Goal: Task Accomplishment & Management: Use online tool/utility

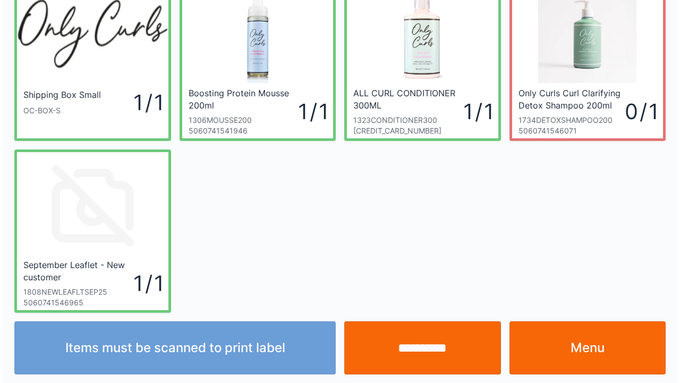
scroll to position [62, 0]
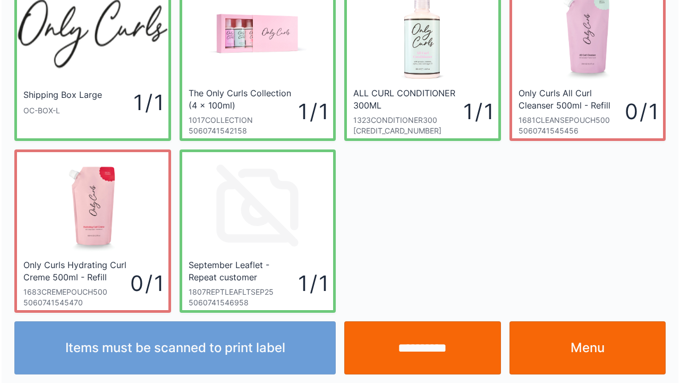
scroll to position [62, 0]
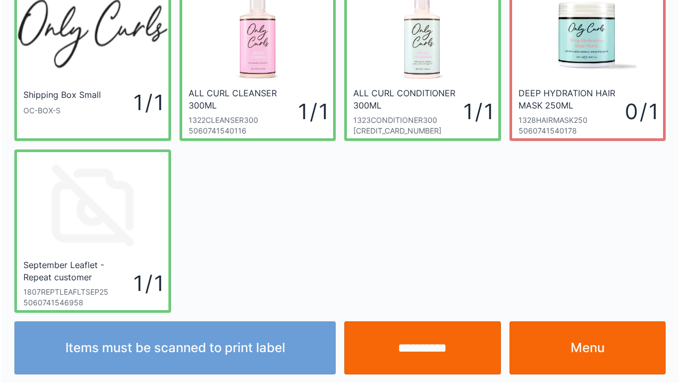
scroll to position [62, 0]
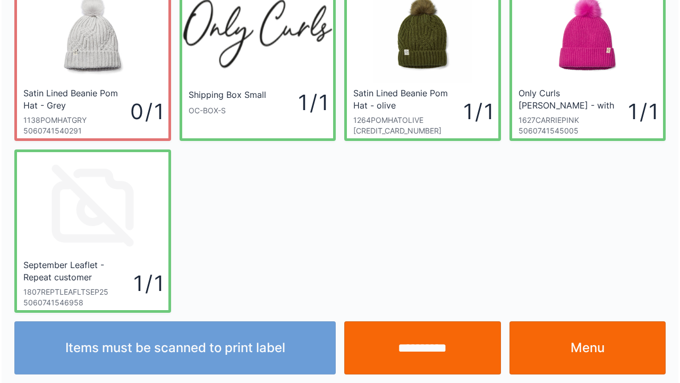
scroll to position [62, 0]
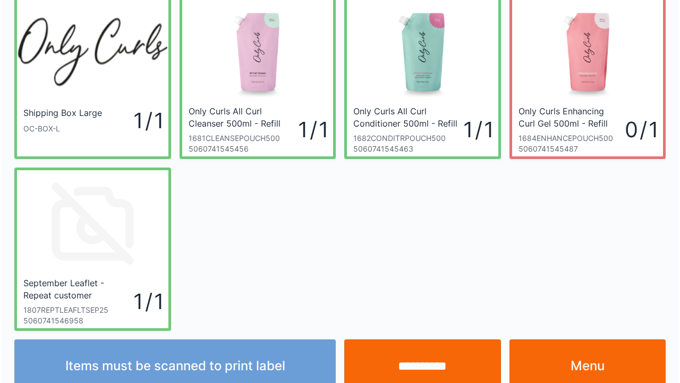
scroll to position [62, 0]
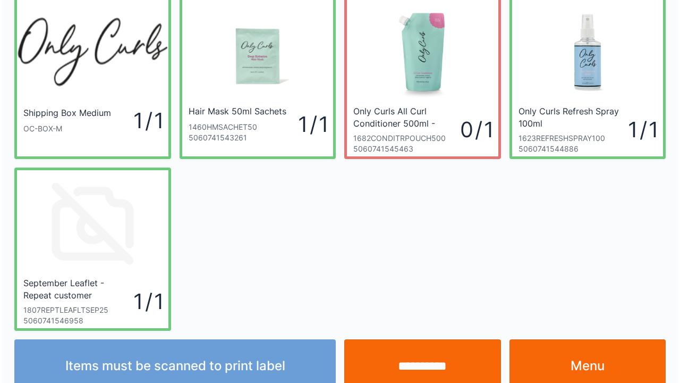
scroll to position [62, 0]
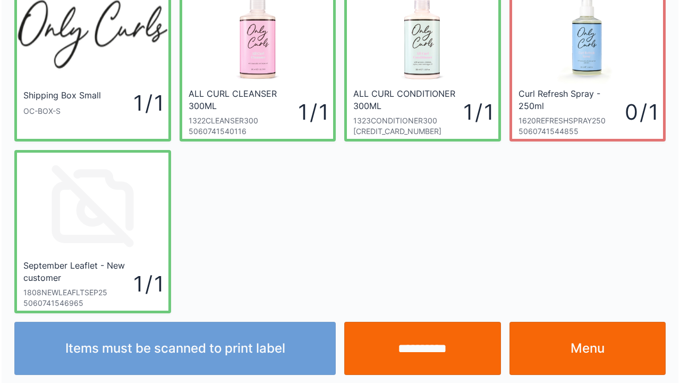
scroll to position [62, 0]
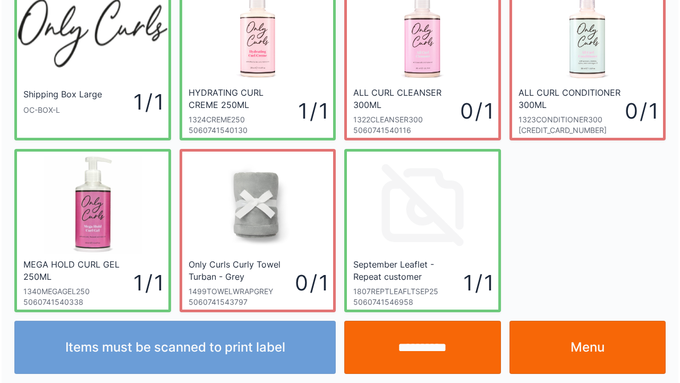
scroll to position [62, 0]
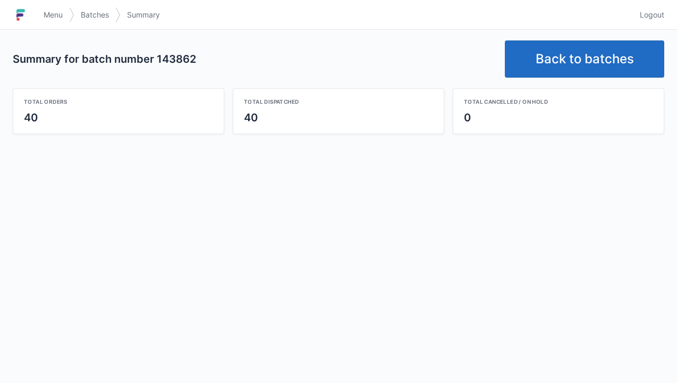
click at [578, 57] on link "Back to batches" at bounding box center [584, 58] width 159 height 37
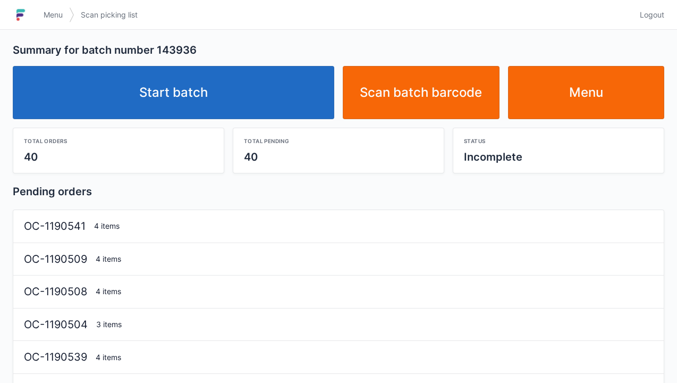
click at [131, 111] on link "Start batch" at bounding box center [173, 92] width 321 height 53
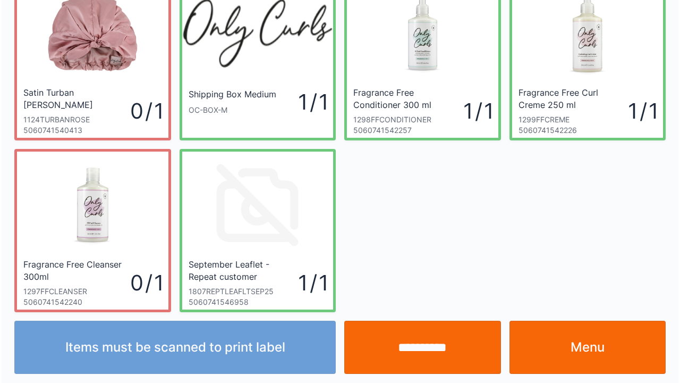
scroll to position [62, 0]
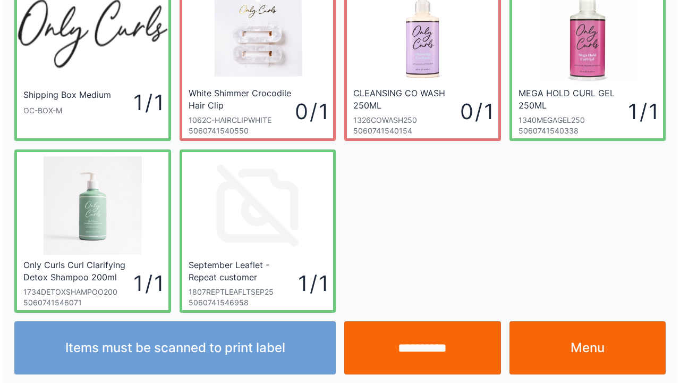
scroll to position [62, 0]
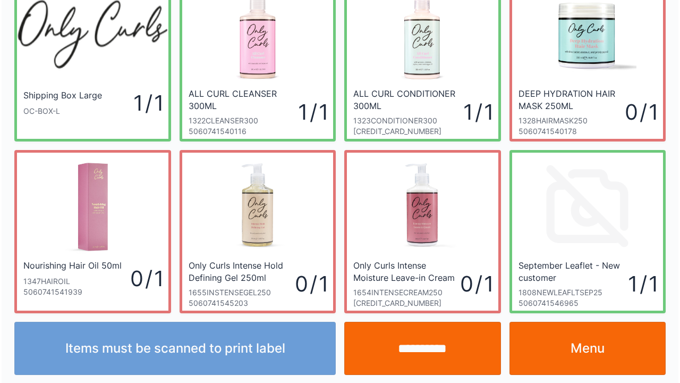
scroll to position [62, 0]
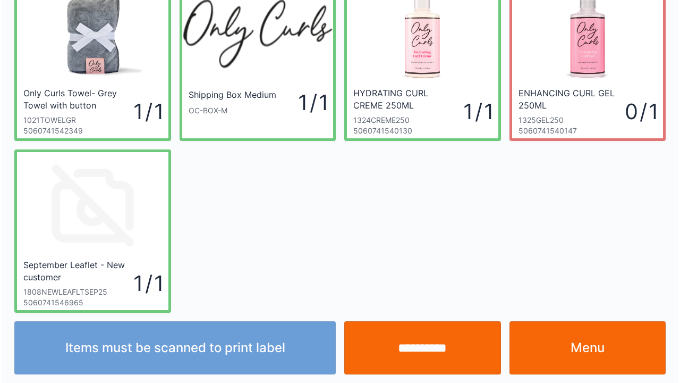
scroll to position [62, 0]
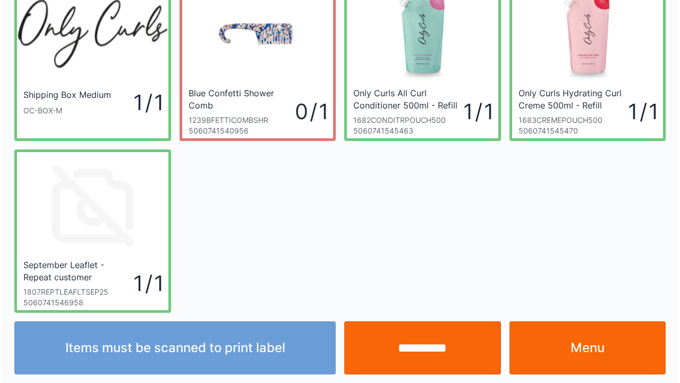
scroll to position [62, 0]
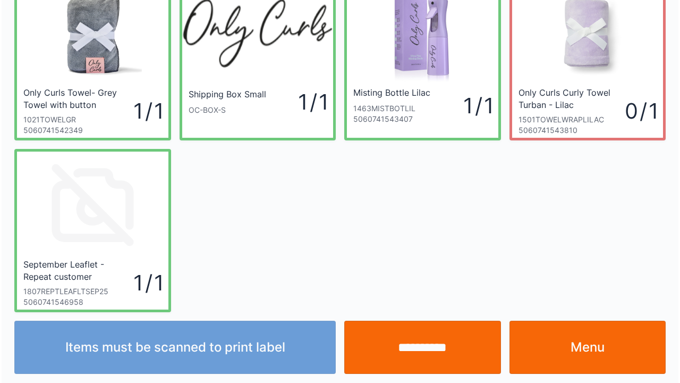
scroll to position [62, 0]
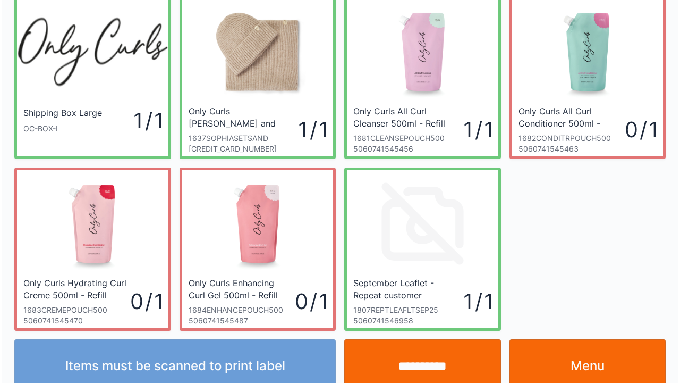
scroll to position [62, 0]
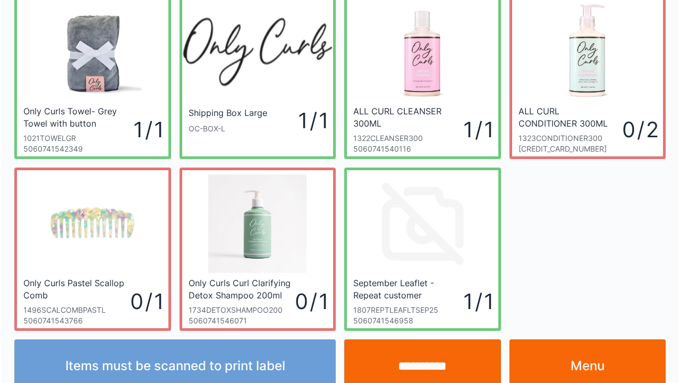
scroll to position [62, 0]
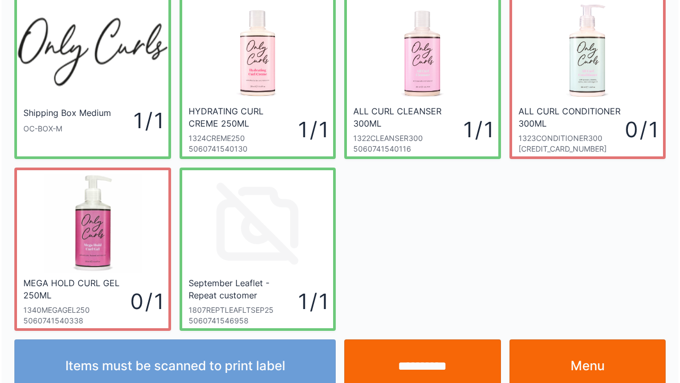
scroll to position [62, 0]
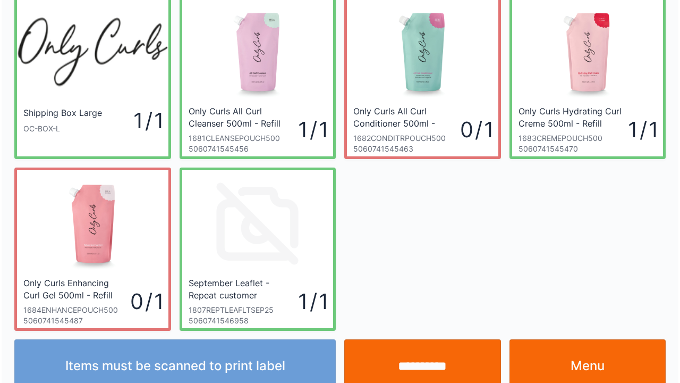
scroll to position [62, 0]
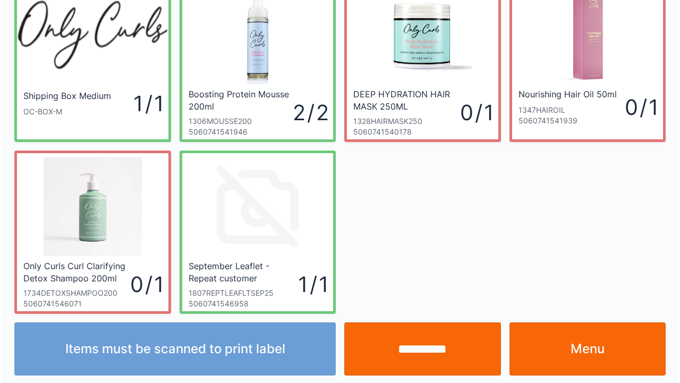
scroll to position [62, 0]
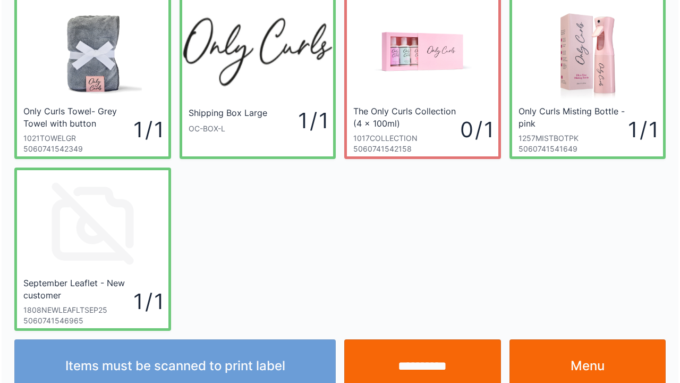
scroll to position [62, 0]
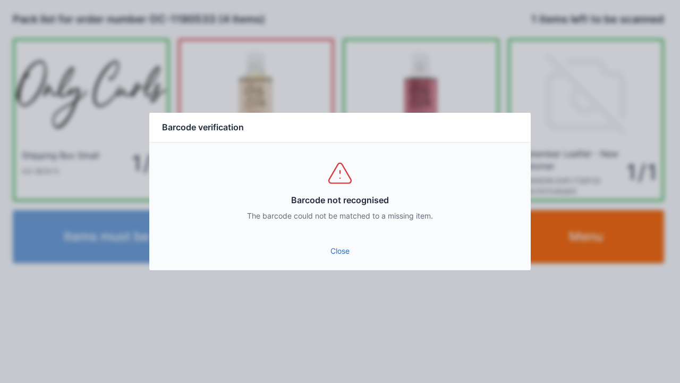
click at [324, 254] on link "Close" at bounding box center [340, 250] width 364 height 19
click at [320, 253] on link "Close" at bounding box center [340, 250] width 364 height 19
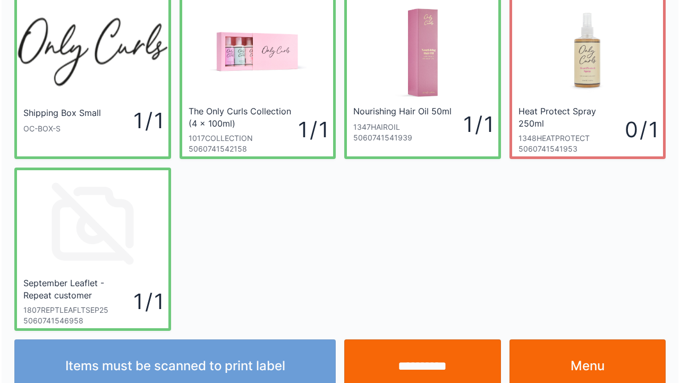
scroll to position [62, 0]
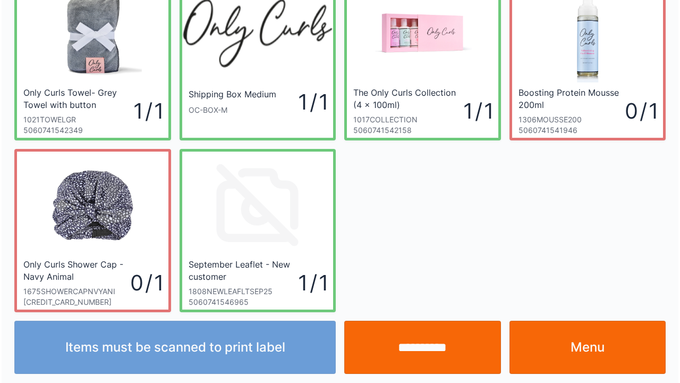
scroll to position [62, 0]
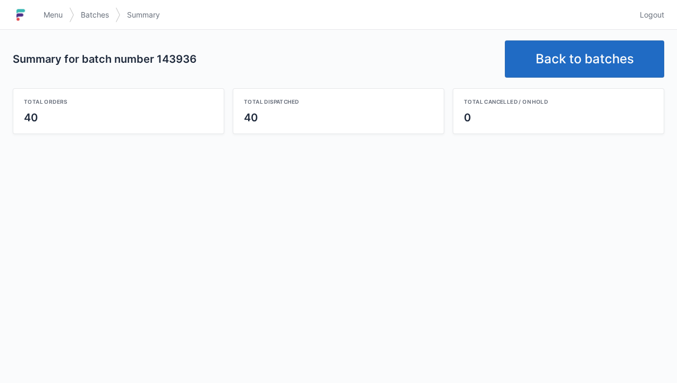
click at [589, 47] on link "Back to batches" at bounding box center [584, 58] width 159 height 37
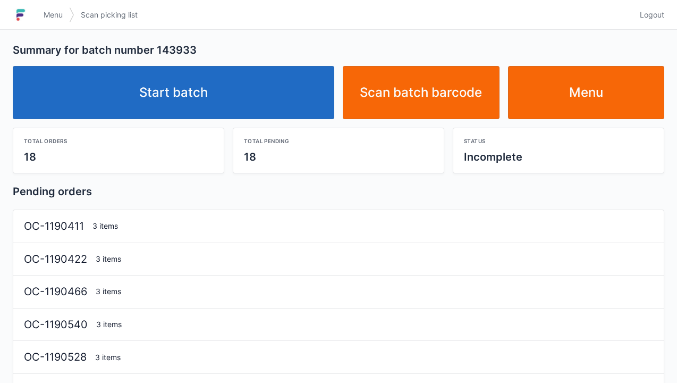
click at [178, 98] on link "Start batch" at bounding box center [173, 92] width 321 height 53
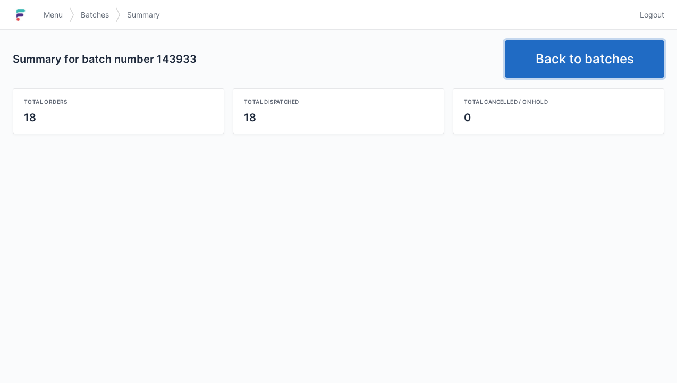
click at [564, 45] on link "Back to batches" at bounding box center [584, 58] width 159 height 37
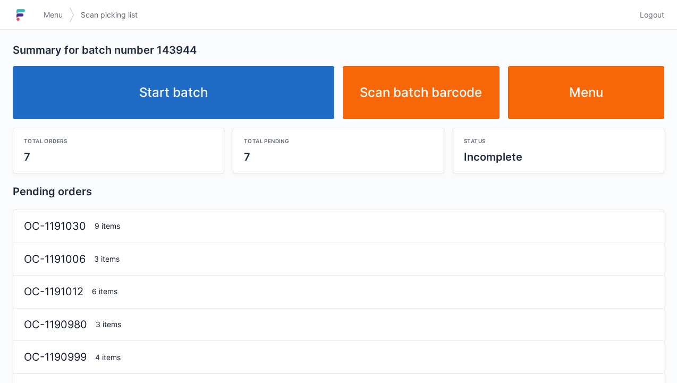
click at [179, 88] on link "Start batch" at bounding box center [173, 92] width 321 height 53
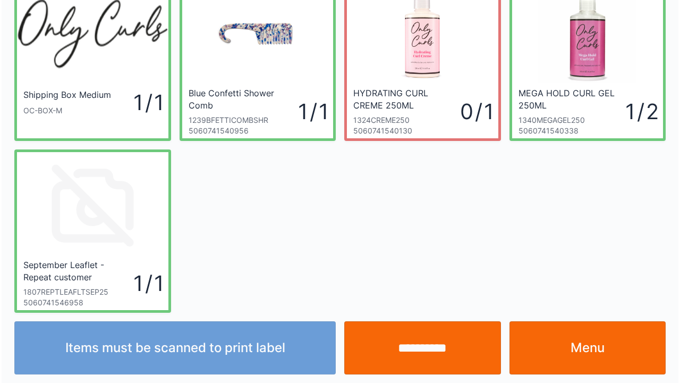
scroll to position [62, 0]
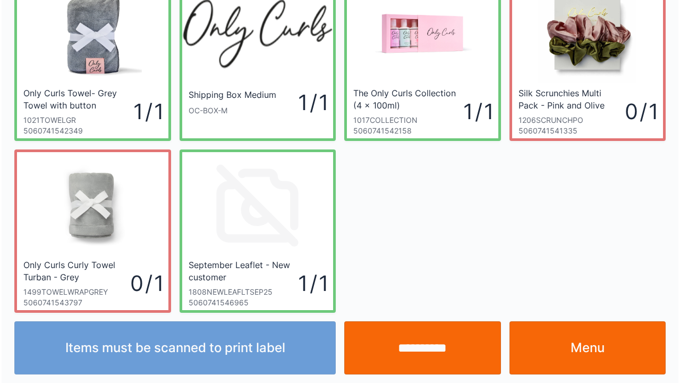
scroll to position [62, 0]
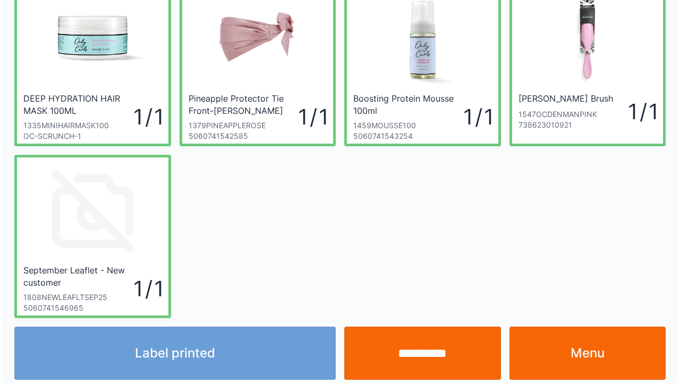
scroll to position [228, 0]
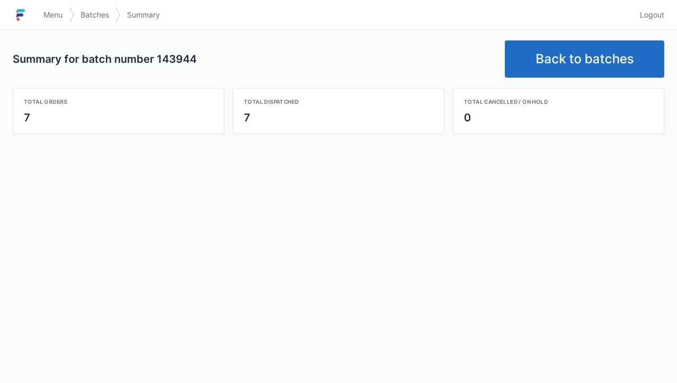
click at [580, 61] on link "Back to batches" at bounding box center [584, 58] width 159 height 37
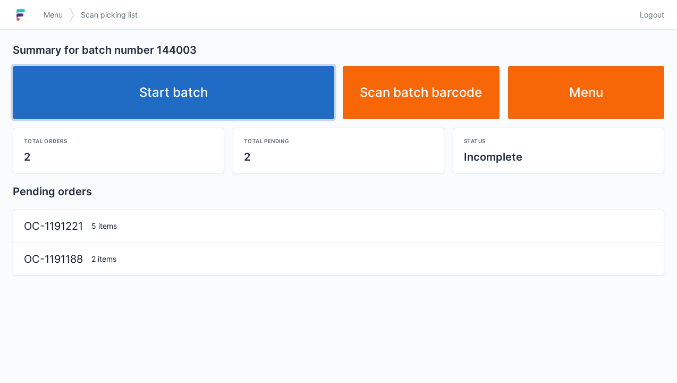
click at [169, 103] on link "Start batch" at bounding box center [173, 92] width 321 height 53
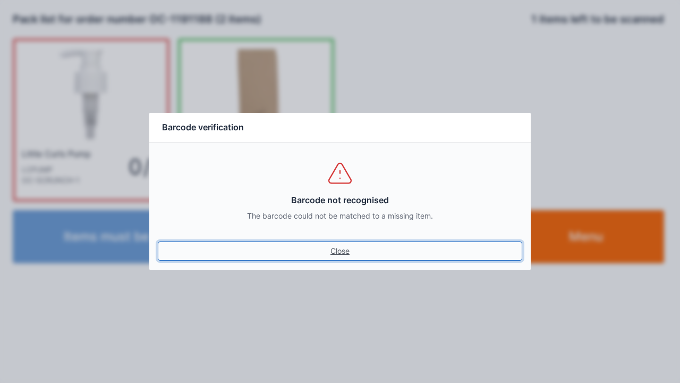
click at [337, 249] on link "Close" at bounding box center [340, 250] width 364 height 19
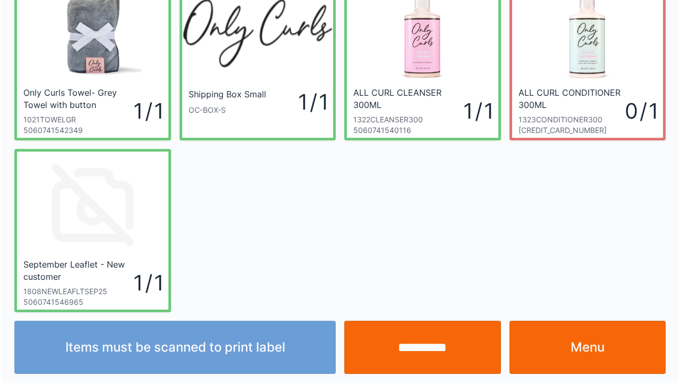
scroll to position [62, 0]
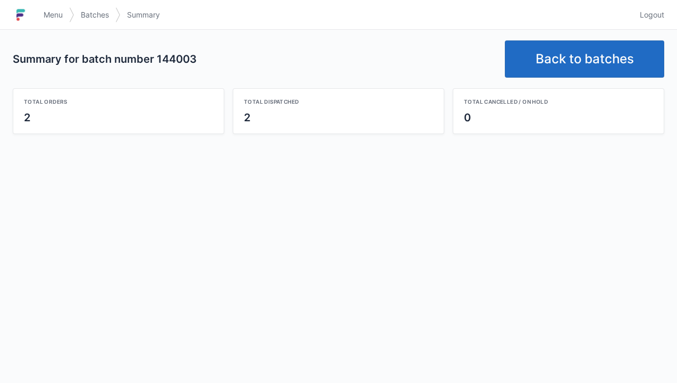
click at [561, 51] on link "Back to batches" at bounding box center [584, 58] width 159 height 37
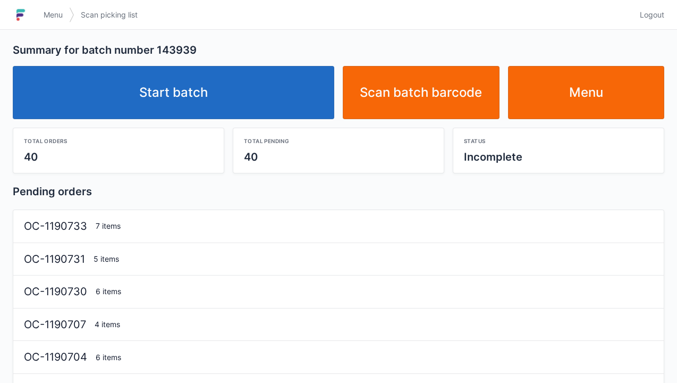
click at [175, 89] on link "Start batch" at bounding box center [173, 92] width 321 height 53
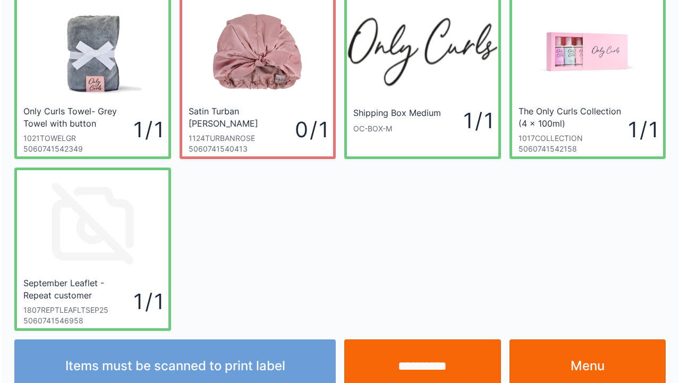
scroll to position [62, 0]
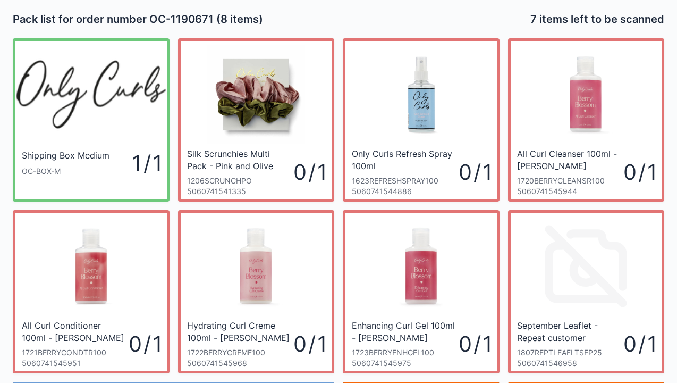
scroll to position [30, 0]
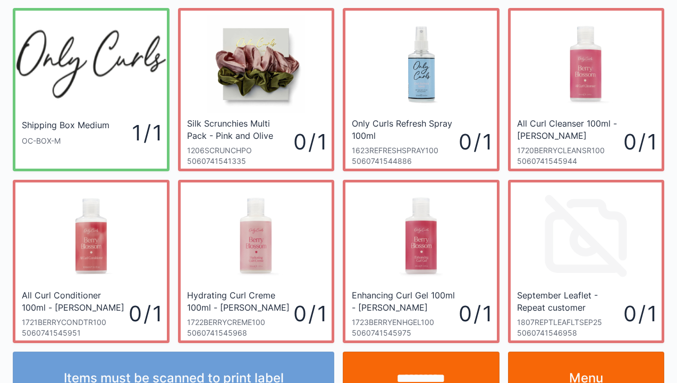
click at [533, 371] on link "Menu" at bounding box center [586, 377] width 157 height 53
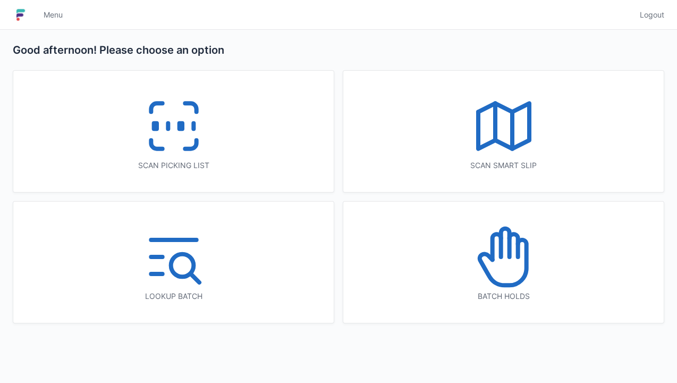
click at [175, 126] on icon at bounding box center [174, 126] width 68 height 68
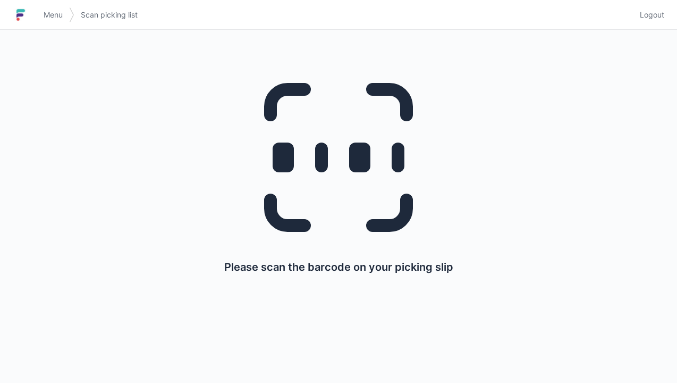
click at [51, 5] on link "Menu" at bounding box center [53, 14] width 32 height 19
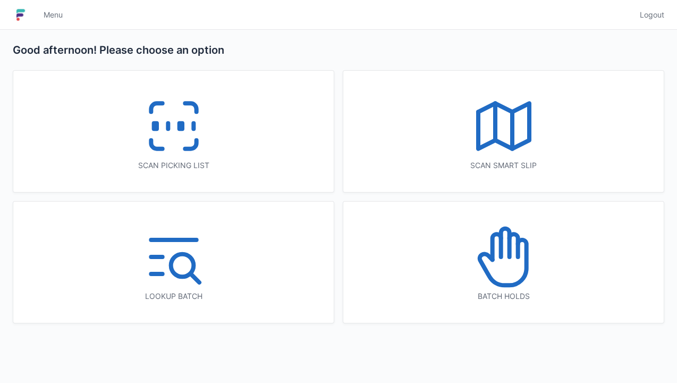
click at [495, 120] on line at bounding box center [495, 121] width 0 height 37
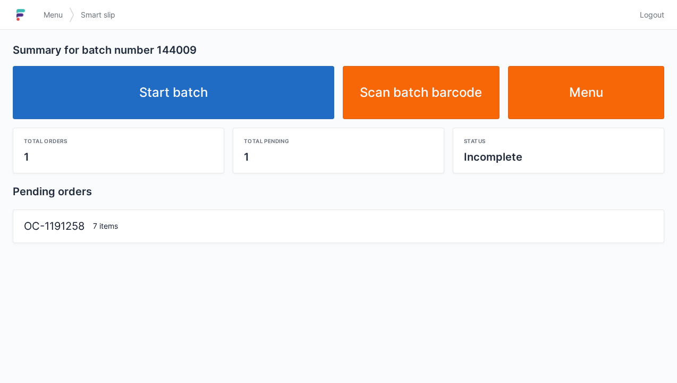
click at [173, 100] on link "Start batch" at bounding box center [173, 92] width 321 height 53
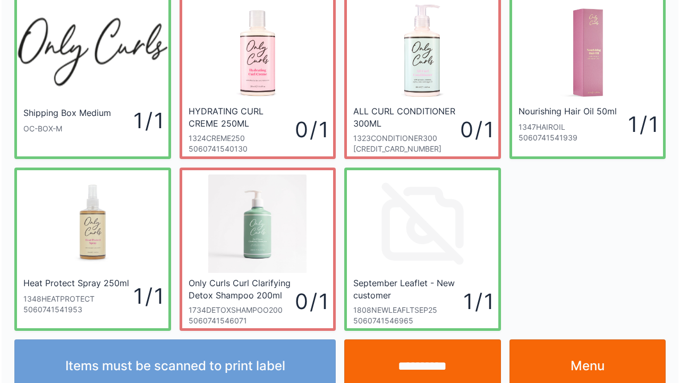
scroll to position [62, 0]
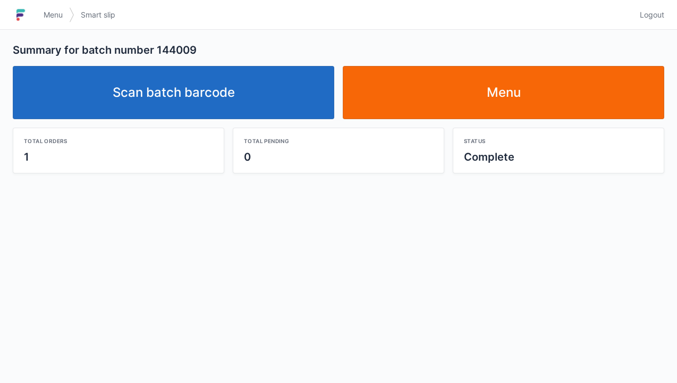
click at [28, 19] on img at bounding box center [21, 14] width 16 height 17
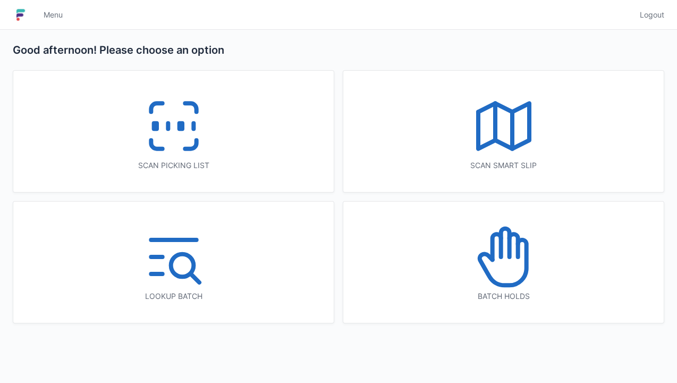
click at [156, 123] on rect at bounding box center [155, 126] width 3 height 6
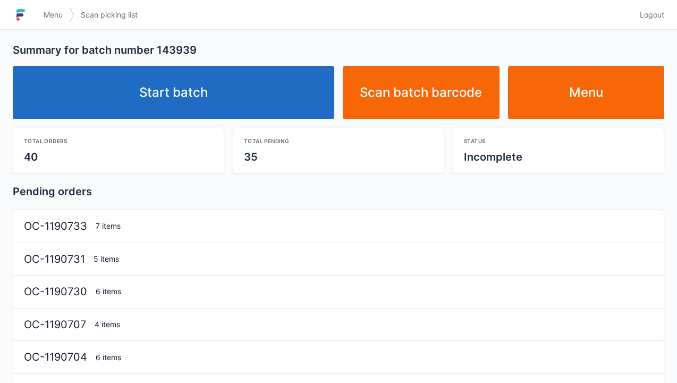
click at [192, 87] on link "Start batch" at bounding box center [173, 92] width 321 height 53
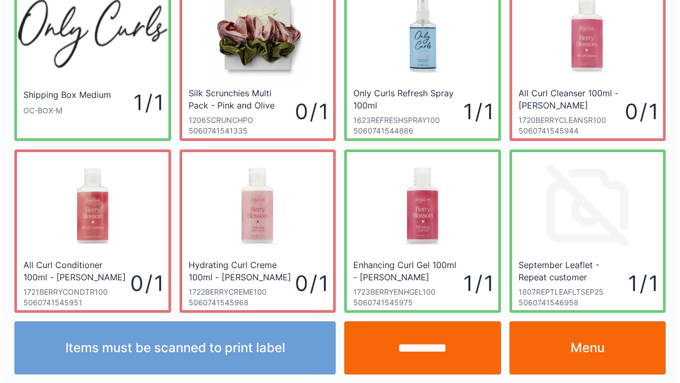
scroll to position [62, 0]
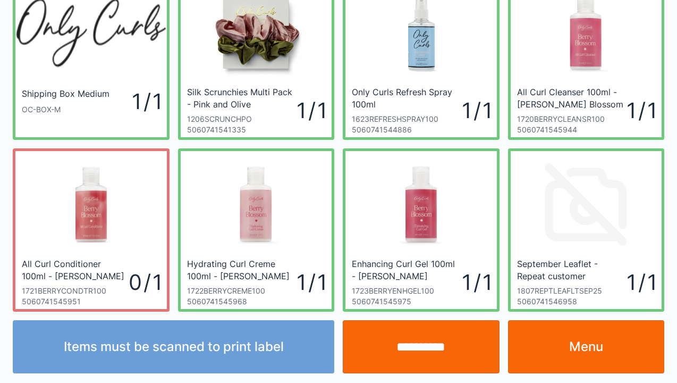
click at [415, 346] on input "**********" at bounding box center [421, 346] width 157 height 53
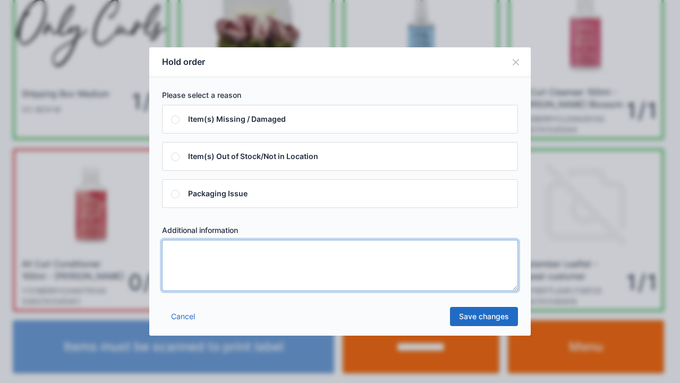
click at [193, 260] on textarea at bounding box center [340, 265] width 356 height 51
type textarea "*****"
click at [480, 317] on link "Save changes" at bounding box center [484, 316] width 68 height 19
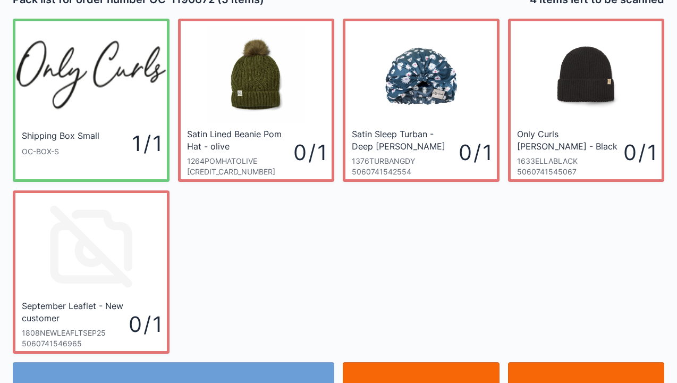
scroll to position [21, 0]
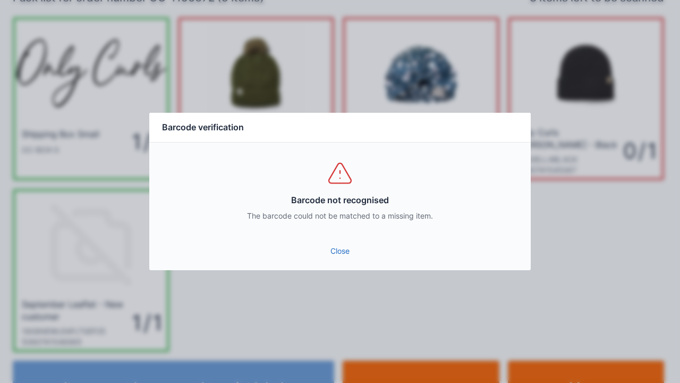
click at [343, 250] on link "Close" at bounding box center [340, 250] width 364 height 19
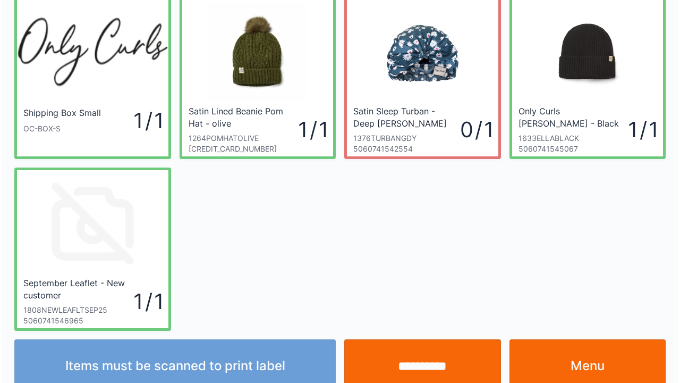
scroll to position [62, 0]
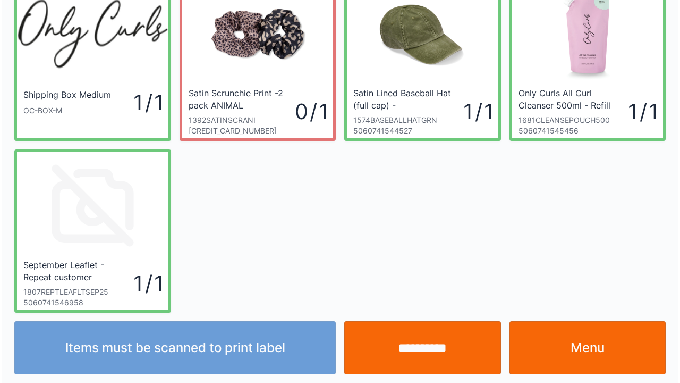
scroll to position [62, 0]
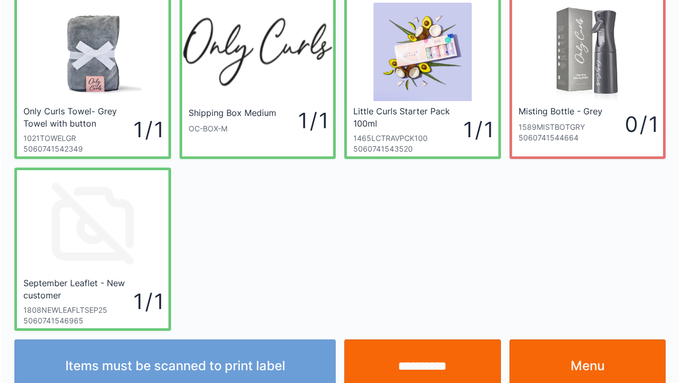
scroll to position [62, 0]
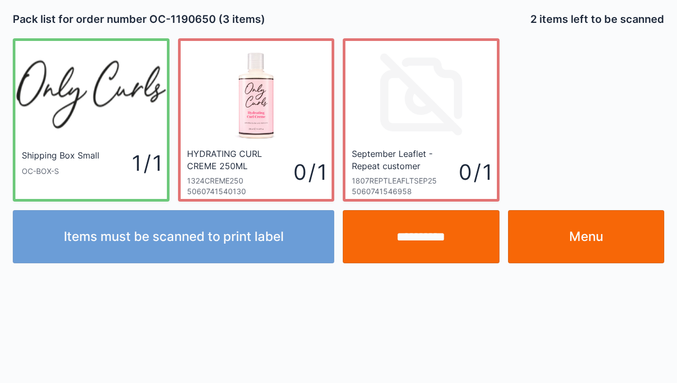
click at [583, 241] on link "Menu" at bounding box center [586, 236] width 157 height 53
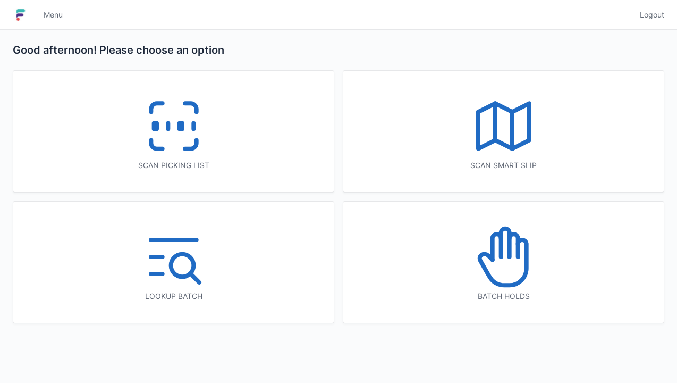
click at [506, 265] on icon at bounding box center [504, 257] width 68 height 68
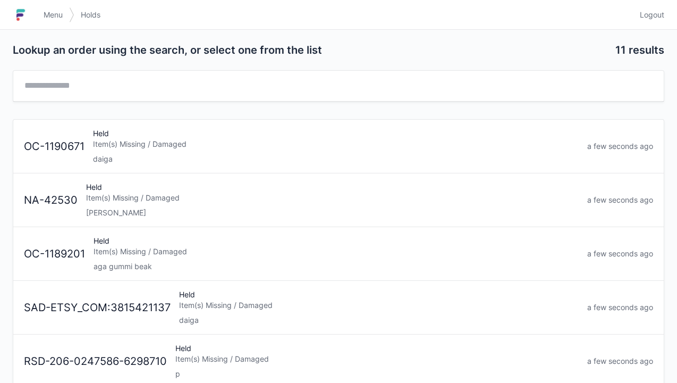
click at [154, 142] on div "Item(s) Missing / Damaged" at bounding box center [336, 144] width 486 height 11
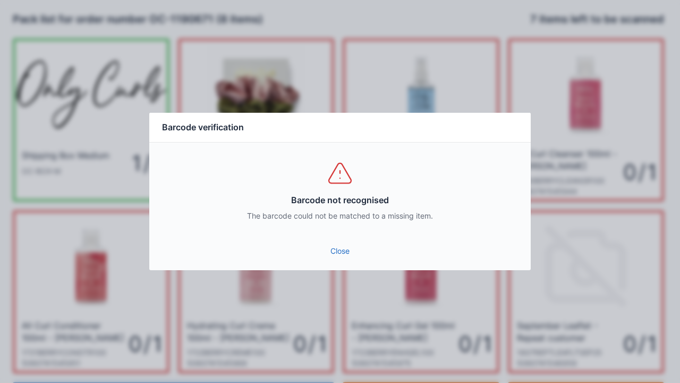
click at [340, 250] on link "Close" at bounding box center [340, 250] width 364 height 19
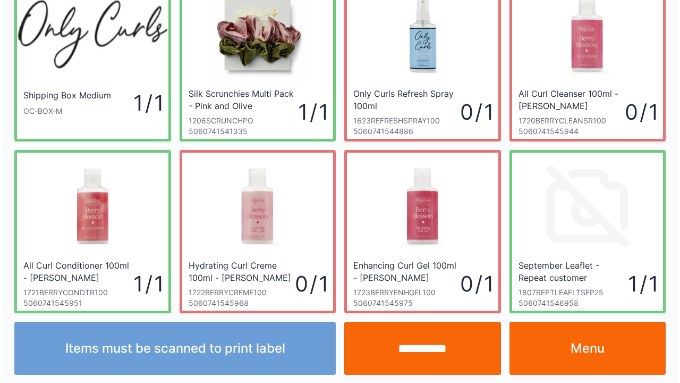
scroll to position [62, 0]
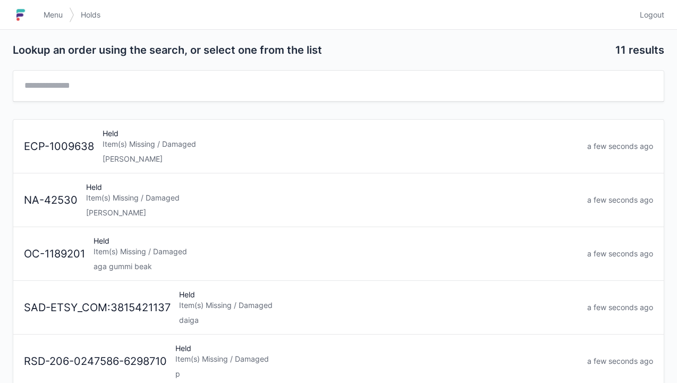
click at [35, 15] on h1 at bounding box center [25, 15] width 24 height 26
click at [46, 18] on span "Menu" at bounding box center [53, 15] width 19 height 11
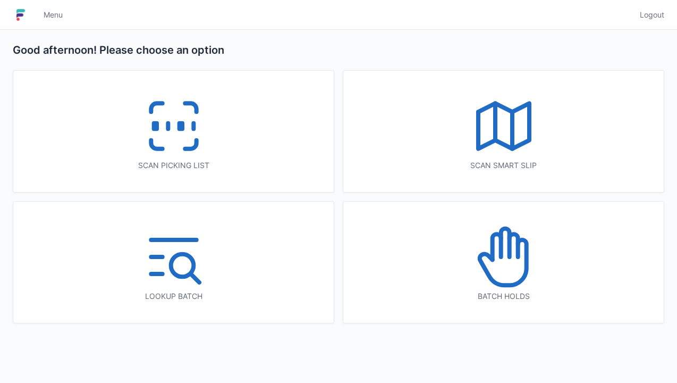
click at [190, 145] on icon at bounding box center [174, 126] width 68 height 68
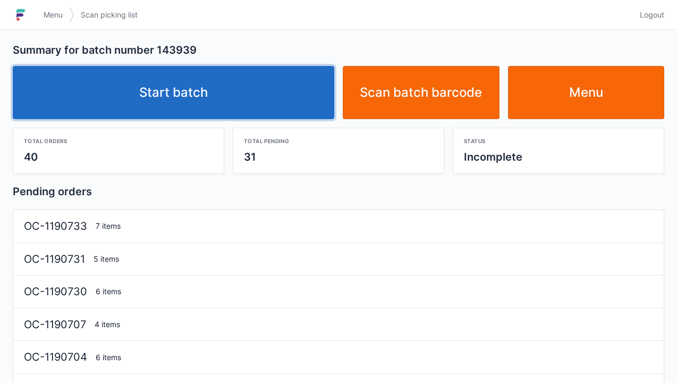
click at [218, 85] on link "Start batch" at bounding box center [173, 92] width 321 height 53
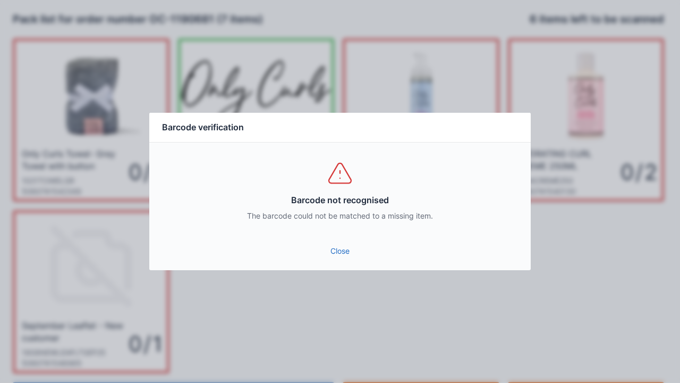
click at [324, 253] on link "Close" at bounding box center [340, 250] width 364 height 19
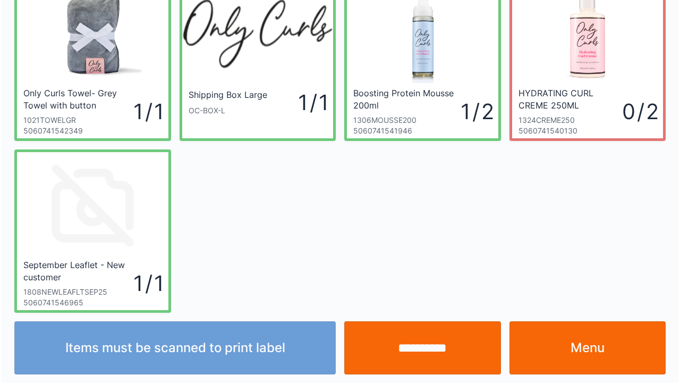
scroll to position [62, 0]
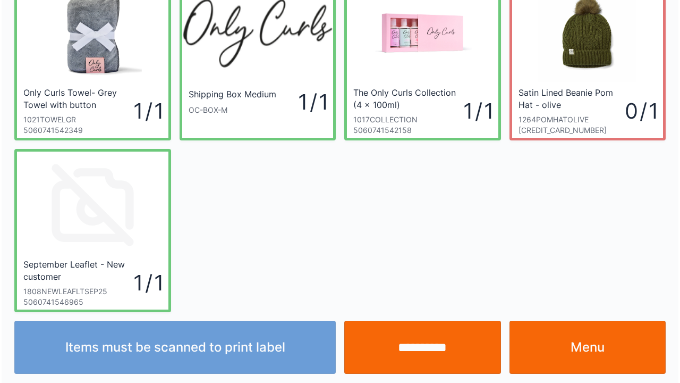
scroll to position [62, 0]
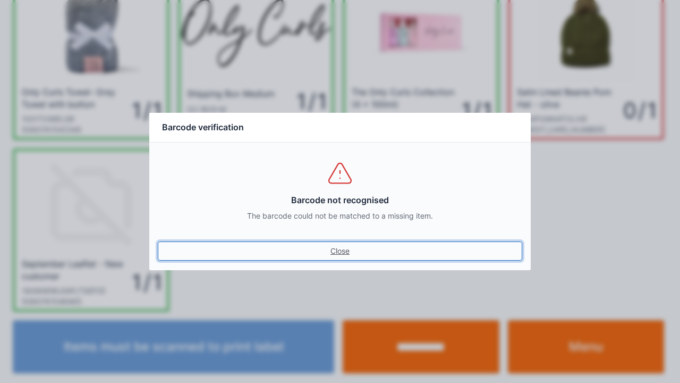
click at [333, 249] on link "Close" at bounding box center [340, 250] width 364 height 19
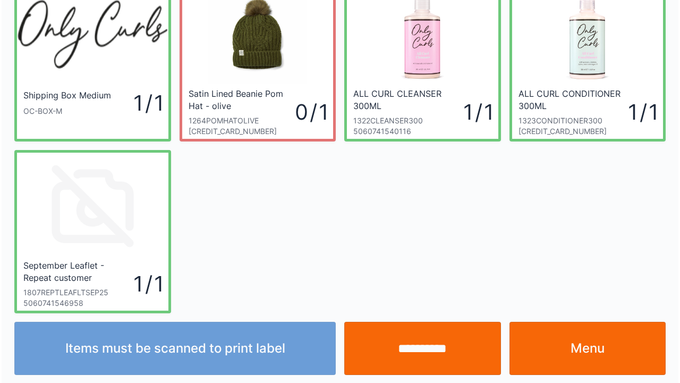
scroll to position [62, 0]
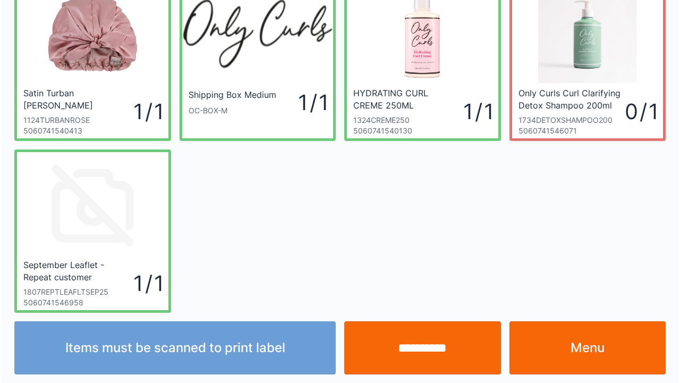
scroll to position [62, 0]
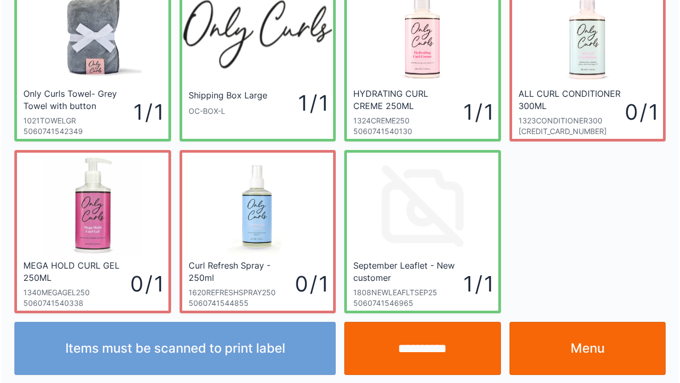
scroll to position [62, 0]
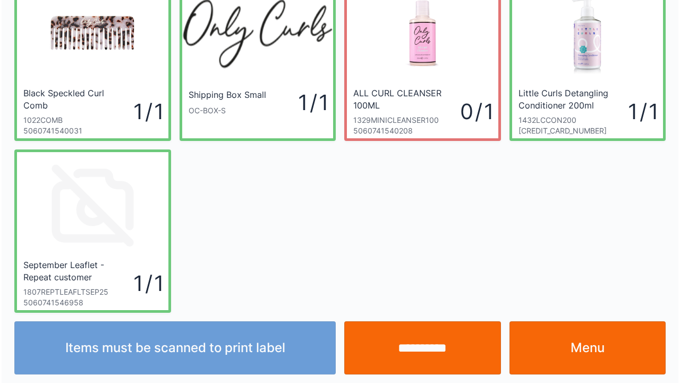
scroll to position [62, 0]
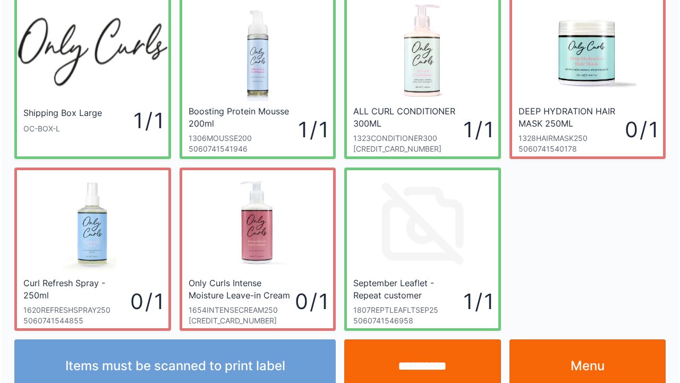
scroll to position [62, 0]
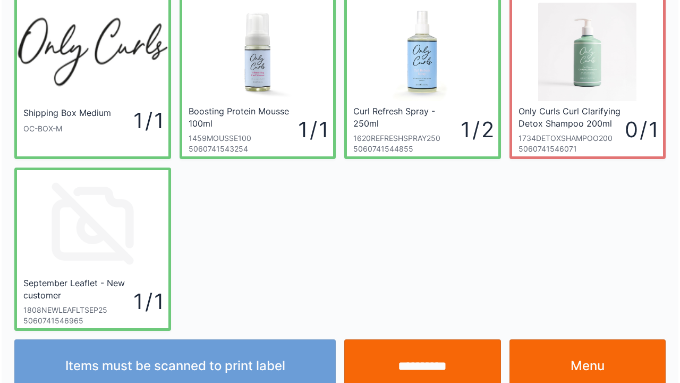
scroll to position [62, 0]
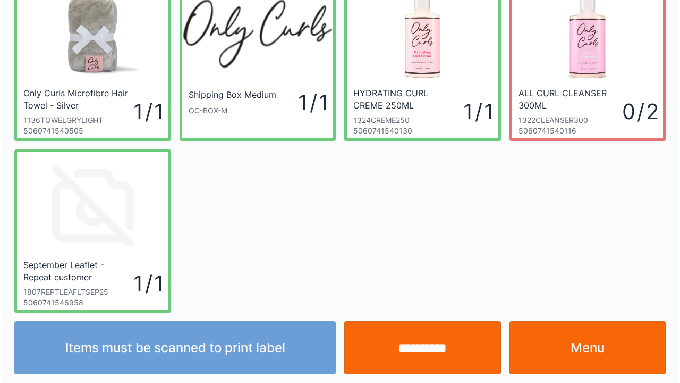
scroll to position [62, 0]
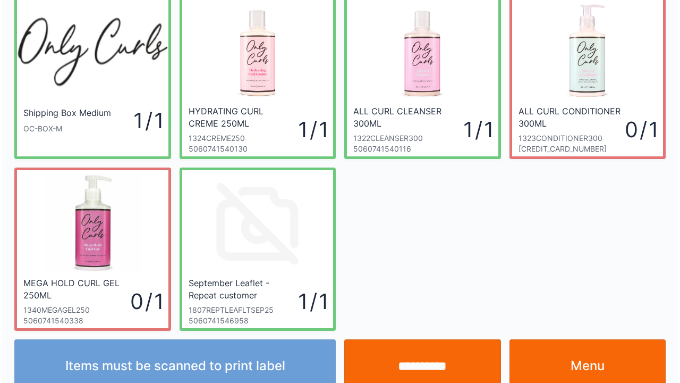
scroll to position [62, 0]
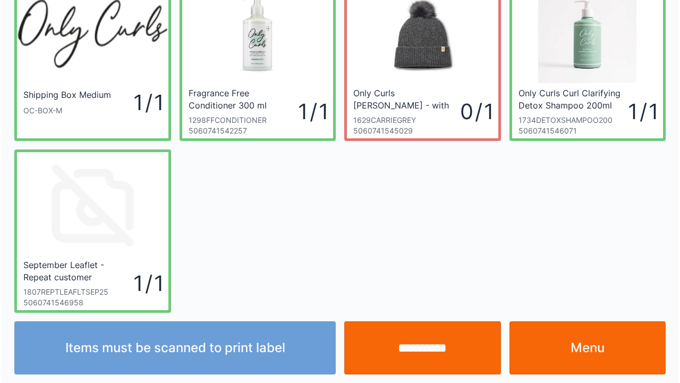
scroll to position [62, 0]
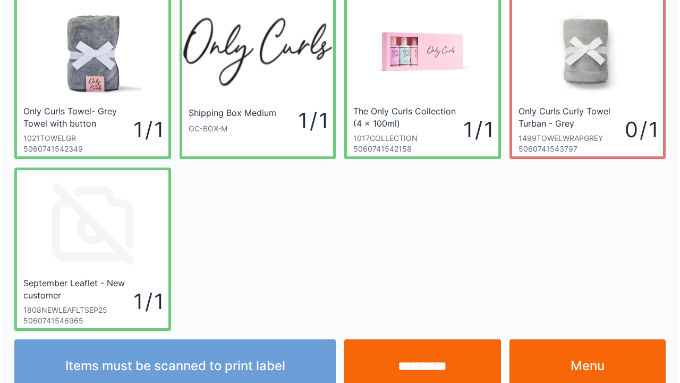
scroll to position [62, 0]
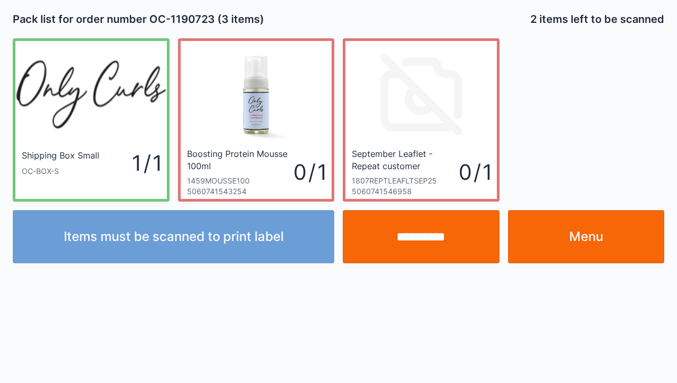
click at [591, 240] on link "Menu" at bounding box center [586, 236] width 157 height 53
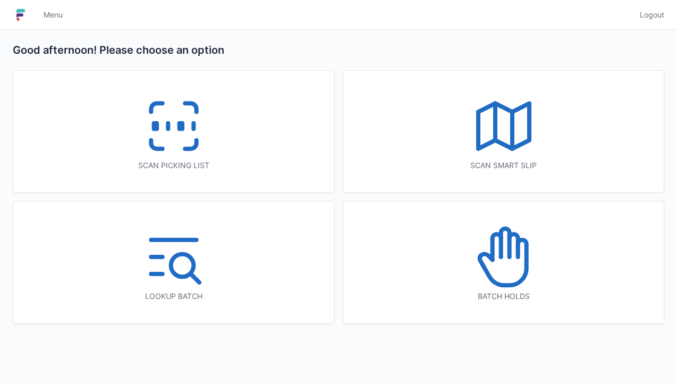
click at [180, 141] on icon at bounding box center [174, 126] width 68 height 68
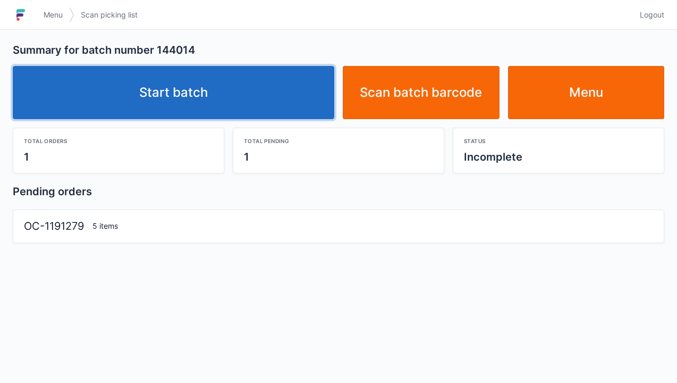
click at [171, 93] on link "Start batch" at bounding box center [173, 92] width 321 height 53
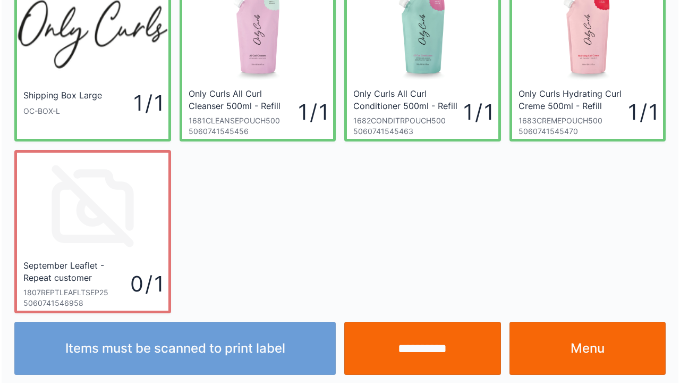
scroll to position [62, 0]
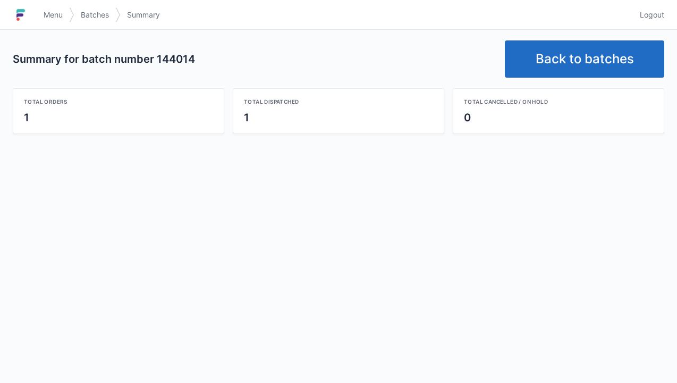
click at [572, 60] on link "Back to batches" at bounding box center [584, 58] width 159 height 37
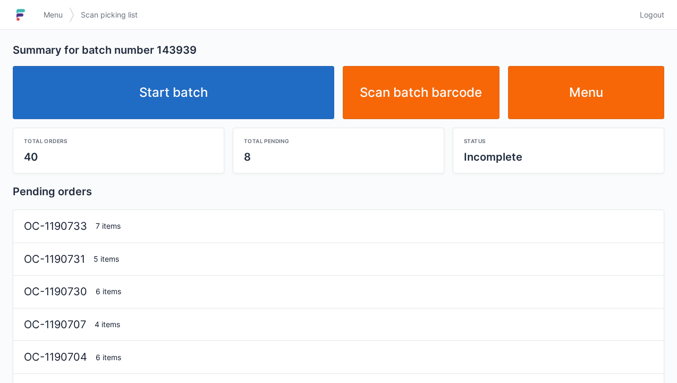
click at [215, 101] on link "Start batch" at bounding box center [173, 92] width 321 height 53
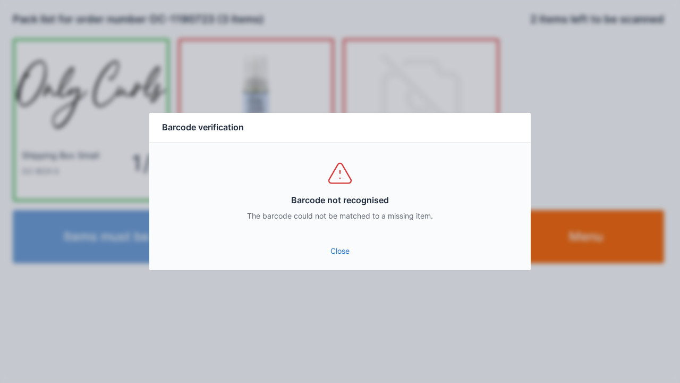
click at [346, 243] on link "Close" at bounding box center [340, 250] width 364 height 19
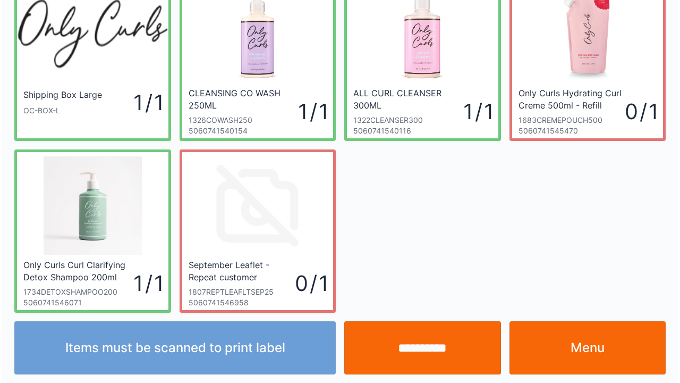
scroll to position [62, 0]
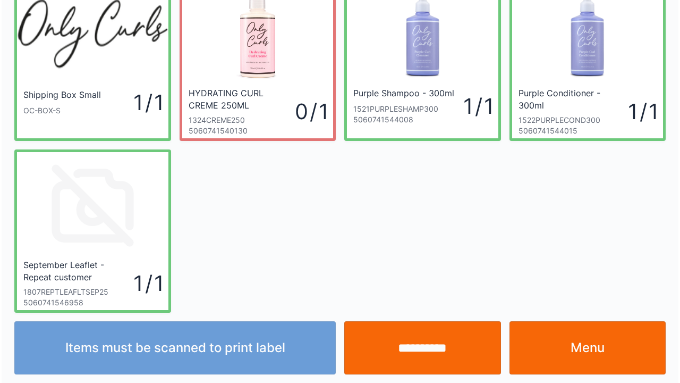
scroll to position [62, 0]
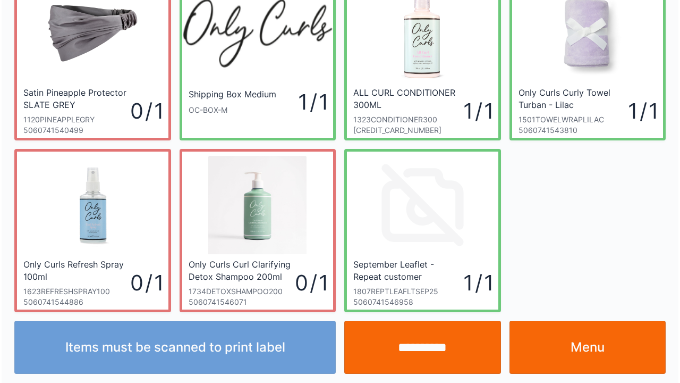
scroll to position [62, 0]
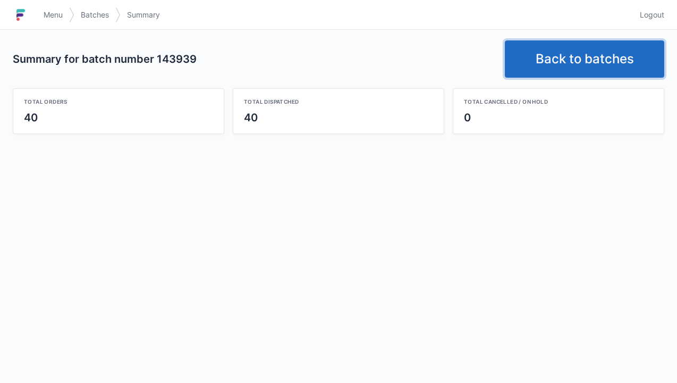
click at [578, 63] on link "Back to batches" at bounding box center [584, 58] width 159 height 37
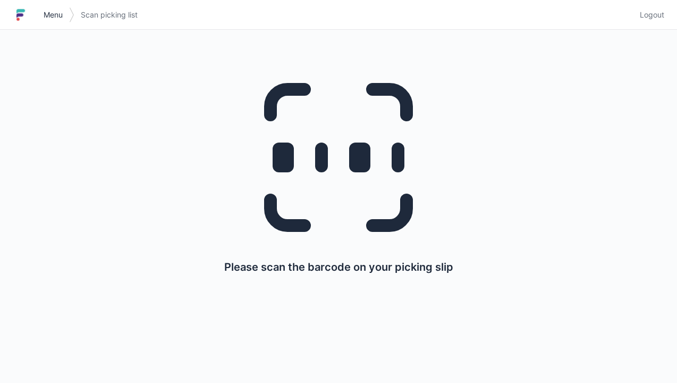
click at [47, 22] on link "Menu" at bounding box center [53, 14] width 32 height 19
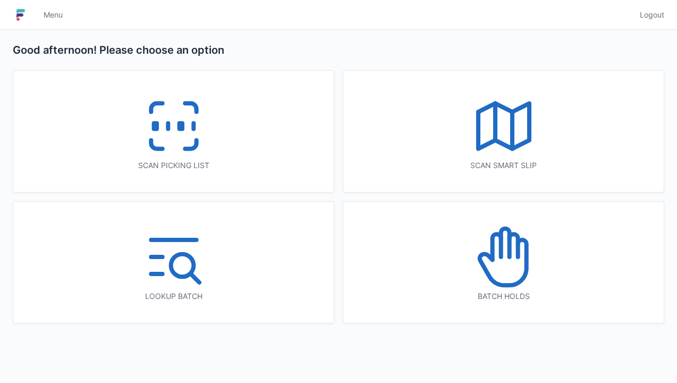
click at [35, 12] on h1 at bounding box center [25, 15] width 24 height 26
click at [642, 122] on div "Scan smart slip" at bounding box center [503, 131] width 320 height 121
click at [566, 312] on div "Batch holds" at bounding box center [503, 261] width 320 height 121
click at [380, 213] on div "Batch holds" at bounding box center [503, 261] width 320 height 121
click at [209, 337] on div "Good afternoon! Please choose an option Scan picking list Scan smart slip Looku…" at bounding box center [338, 206] width 677 height 353
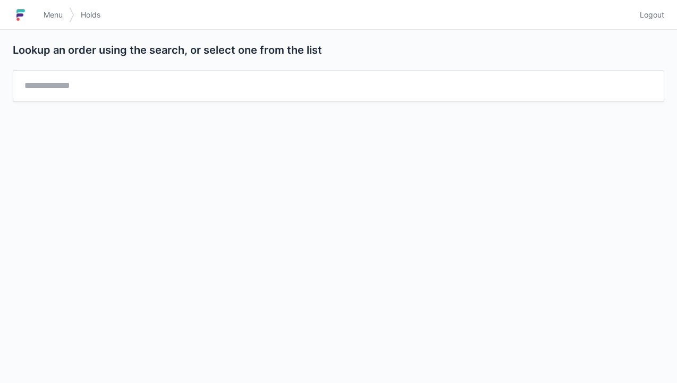
click at [116, 344] on div "Lookup an order using the search, or select one from the list" at bounding box center [338, 206] width 677 height 353
click at [146, 151] on div "Lookup an order using the search, or select one from the list" at bounding box center [338, 206] width 677 height 353
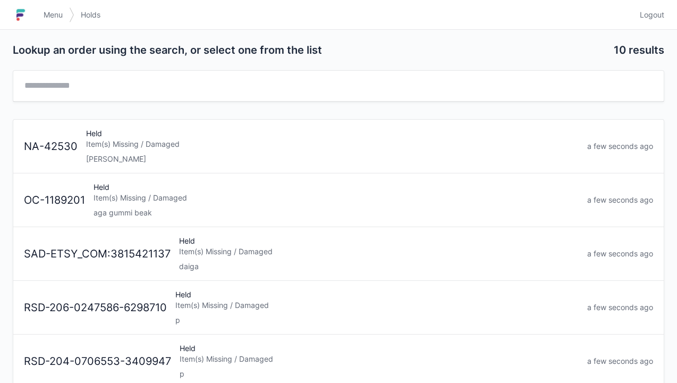
click at [205, 250] on div "Item(s) Missing / Damaged" at bounding box center [379, 251] width 400 height 11
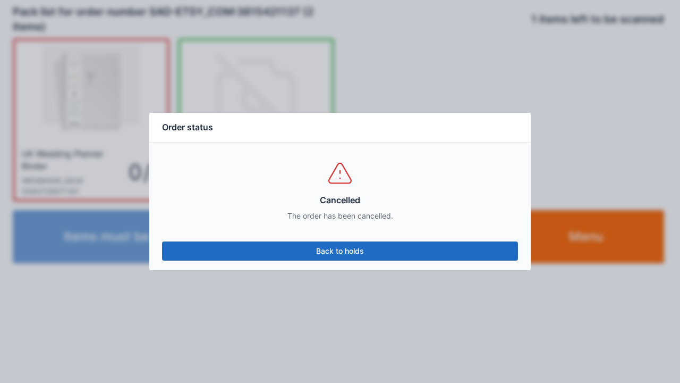
click at [349, 251] on link "Back to holds" at bounding box center [340, 250] width 356 height 19
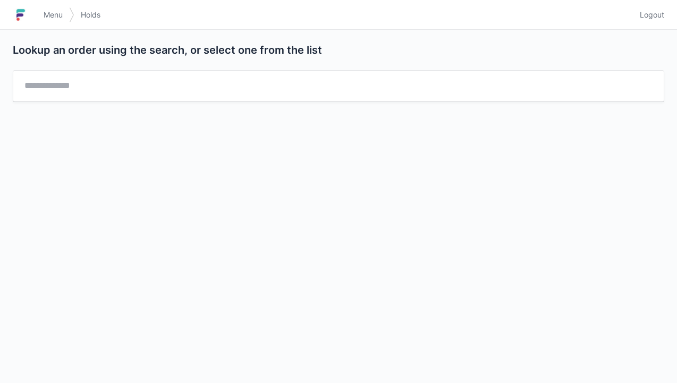
click at [40, 21] on link "Menu" at bounding box center [53, 14] width 32 height 19
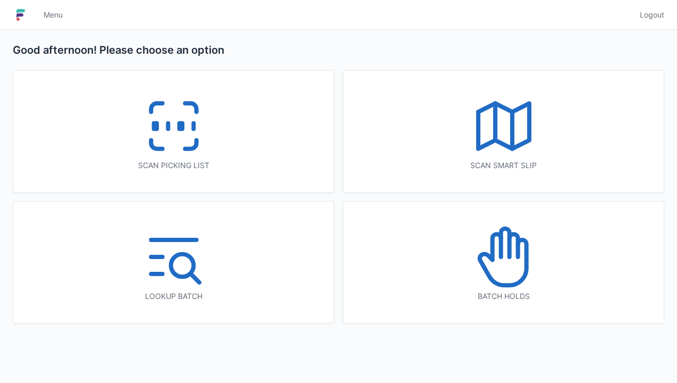
click at [166, 140] on icon at bounding box center [174, 126] width 68 height 68
